Goal: Task Accomplishment & Management: Manage account settings

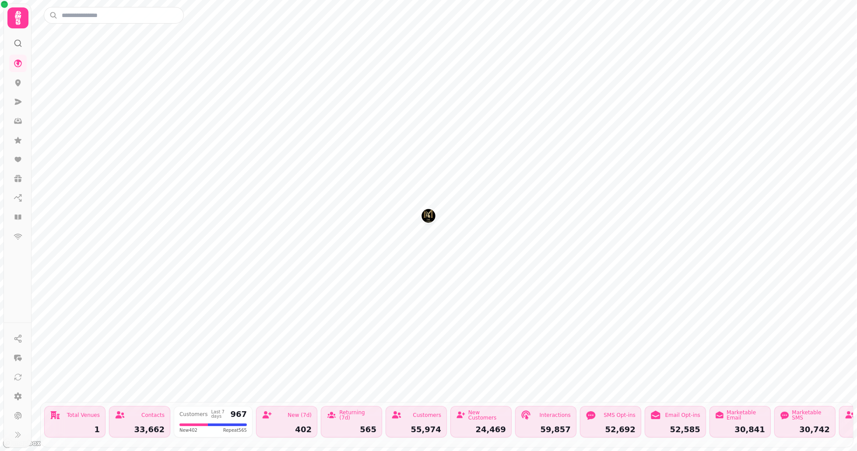
click at [424, 218] on img "The Malletsheugh" at bounding box center [428, 216] width 14 height 14
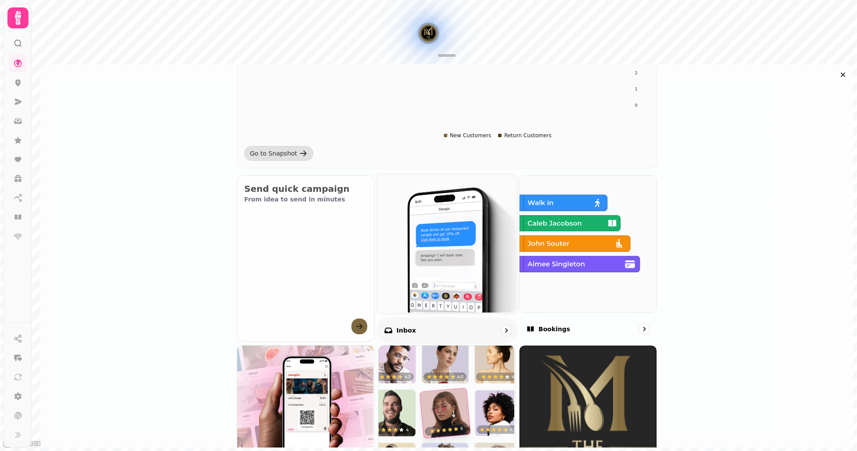
scroll to position [243, 0]
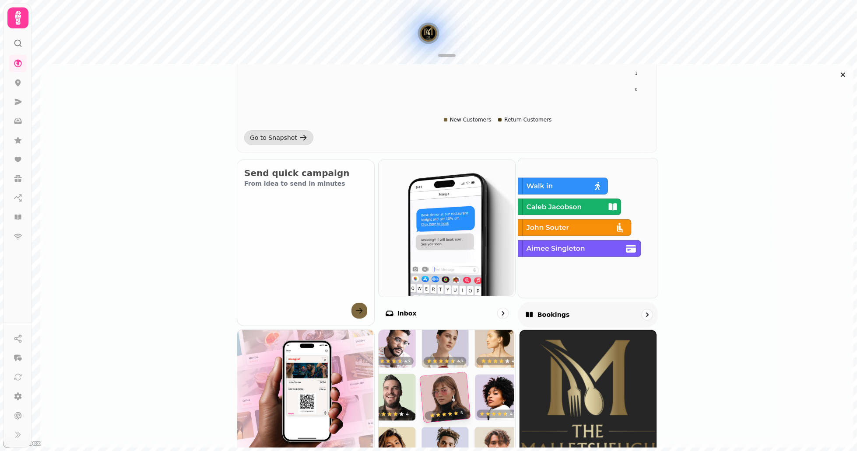
click at [528, 276] on img at bounding box center [587, 227] width 140 height 140
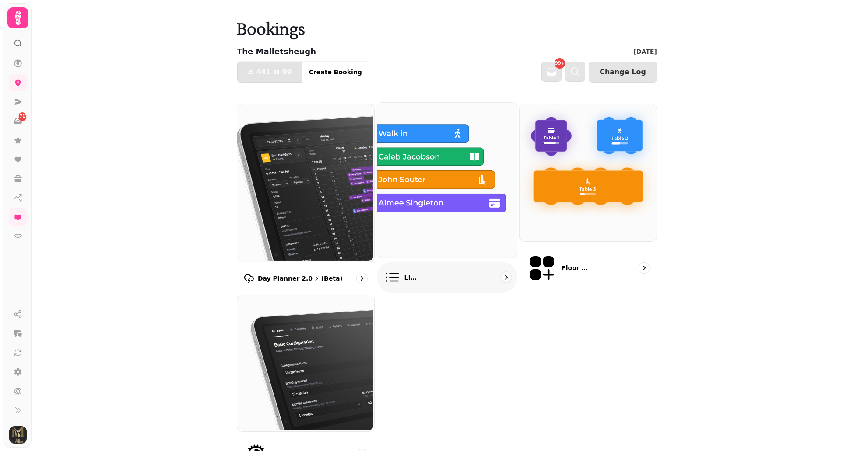
click at [417, 185] on img at bounding box center [446, 179] width 140 height 155
